Goal: Find specific page/section: Find specific page/section

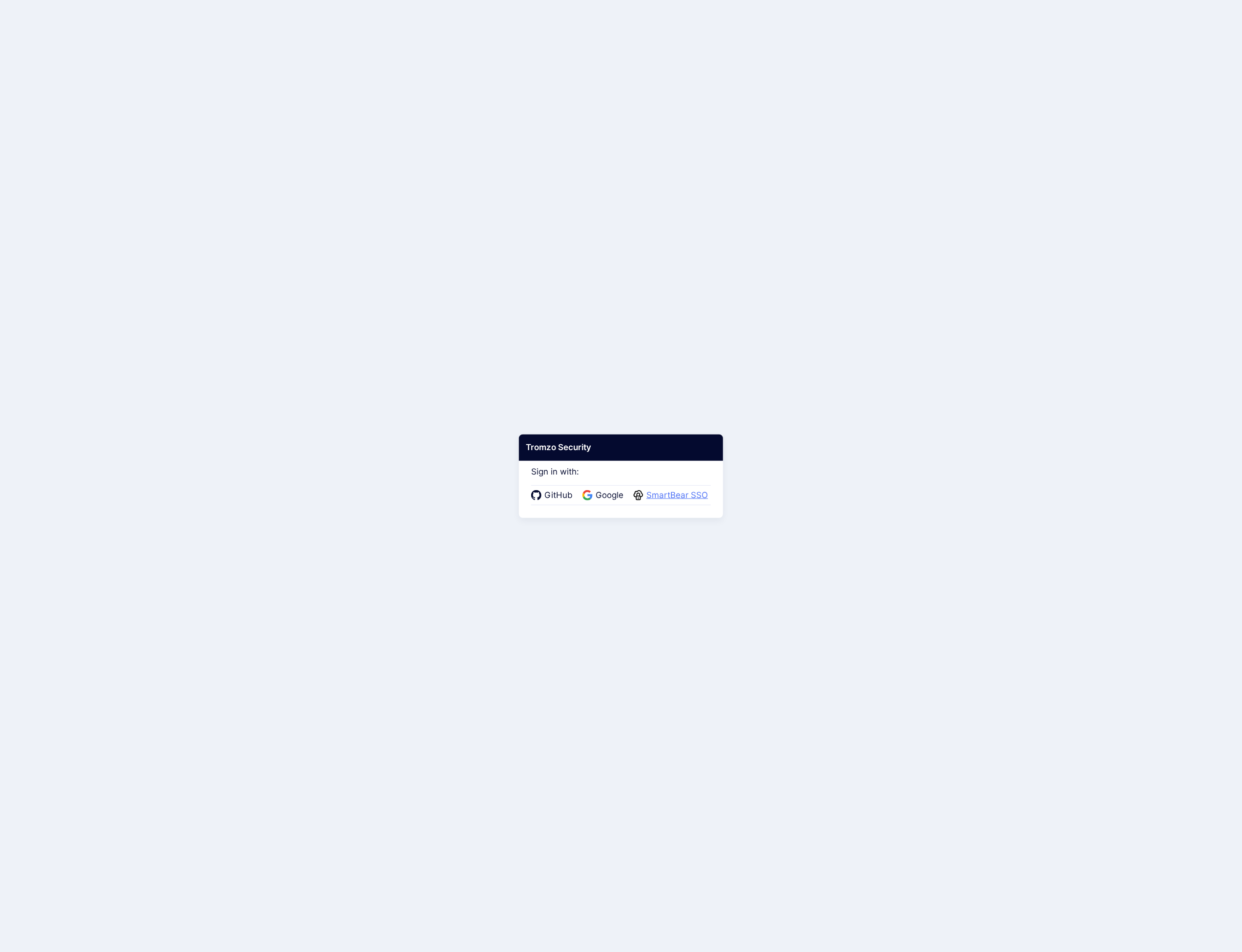
click at [675, 491] on span "SmartBear SSO" at bounding box center [677, 495] width 67 height 13
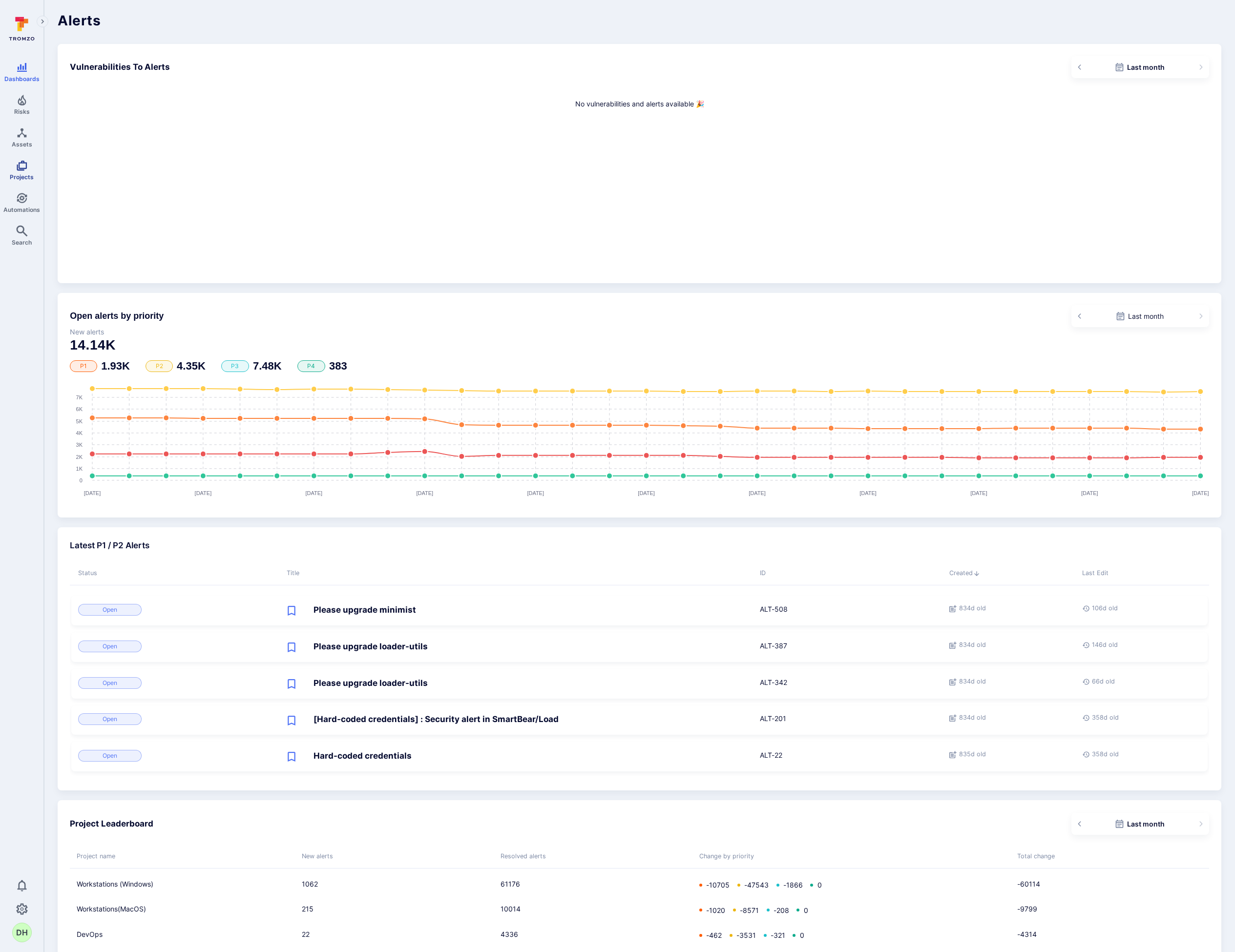
click at [14, 168] on link "Projects" at bounding box center [22, 170] width 44 height 29
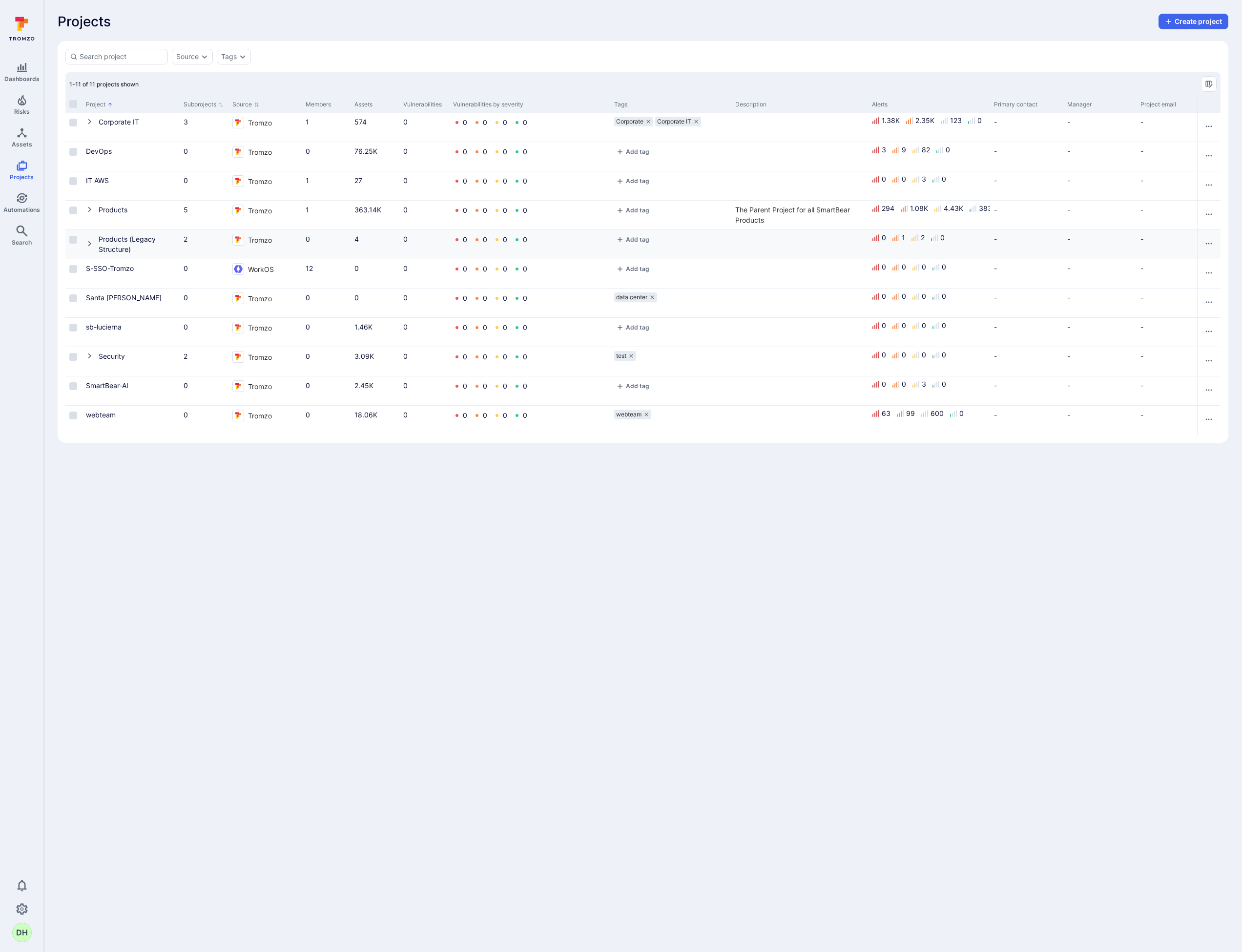
click at [91, 244] on icon "Cell for Project" at bounding box center [90, 243] width 8 height 8
